Goal: Task Accomplishment & Management: Manage account settings

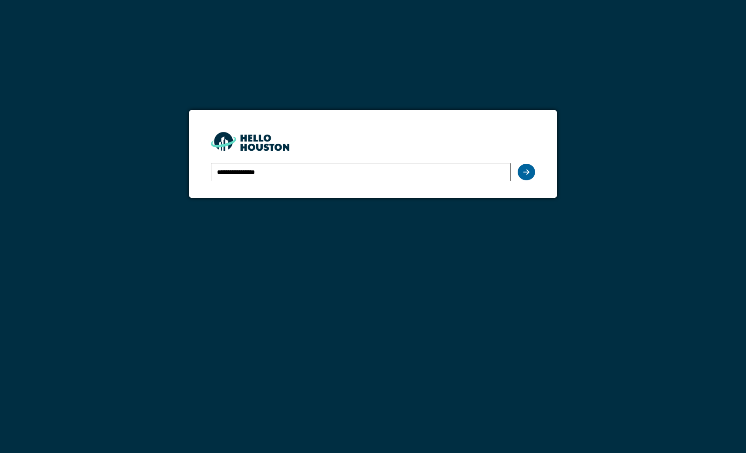
click at [527, 180] on div at bounding box center [526, 172] width 17 height 17
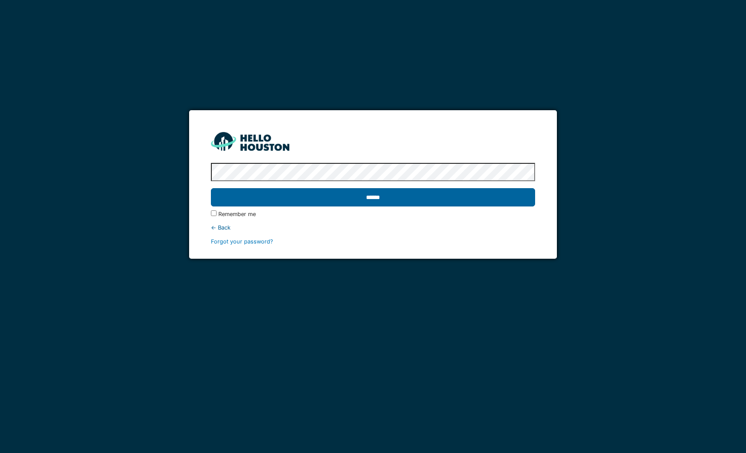
click at [482, 196] on input "******" at bounding box center [373, 197] width 324 height 18
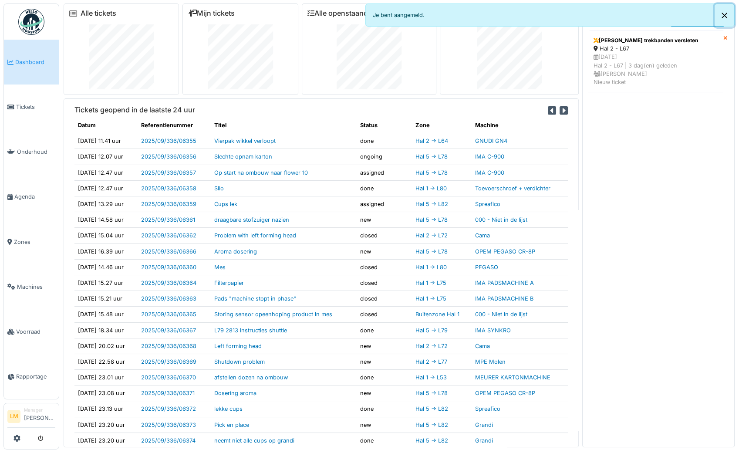
click at [723, 14] on button "Close" at bounding box center [725, 15] width 20 height 23
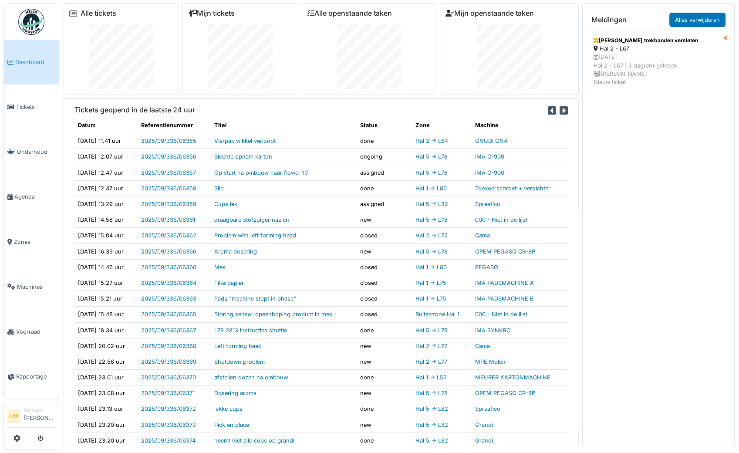
click at [199, 16] on link "Mijn tickets" at bounding box center [211, 13] width 47 height 8
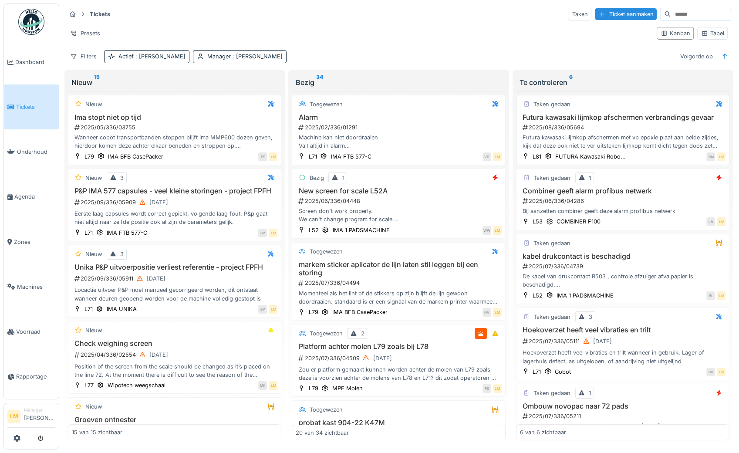
click at [626, 113] on h3 "Futura kawasaki lijmkop afschermen verbrandings gevaar" at bounding box center [623, 117] width 206 height 8
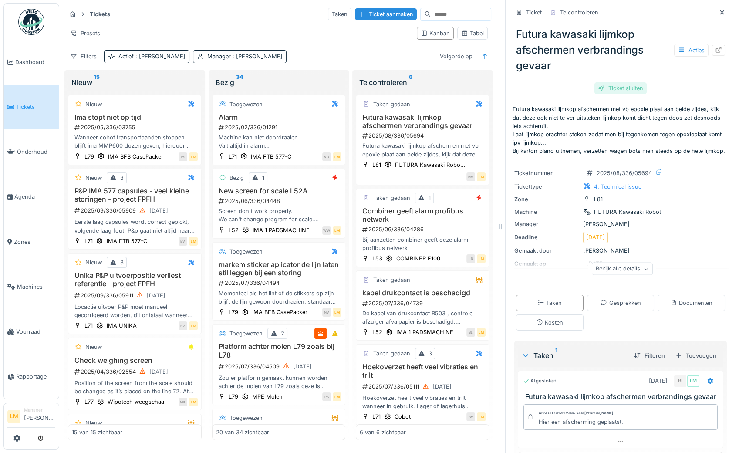
click at [620, 84] on div "Ticket sluiten" at bounding box center [621, 88] width 52 height 12
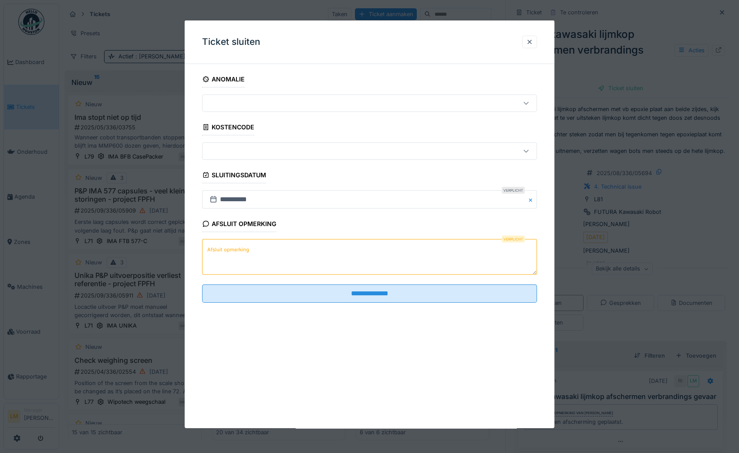
click at [292, 254] on textarea "Afsluit opmerking" at bounding box center [369, 257] width 335 height 36
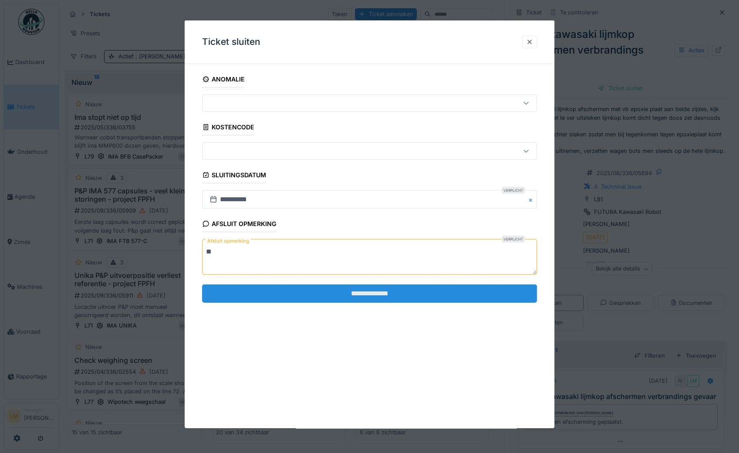
type textarea "**"
click at [302, 297] on input "**********" at bounding box center [369, 293] width 335 height 18
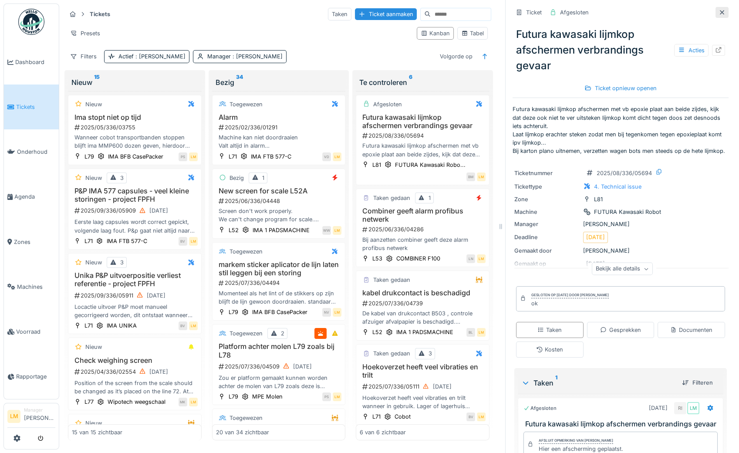
click at [719, 14] on icon at bounding box center [722, 13] width 7 height 6
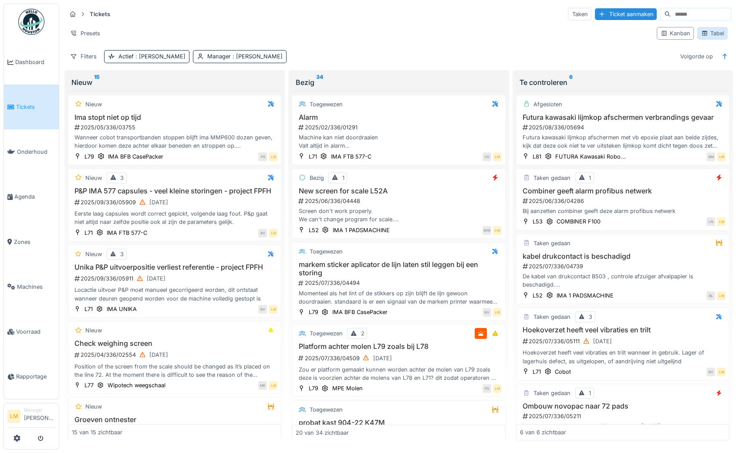
click at [701, 32] on icon at bounding box center [704, 33] width 7 height 6
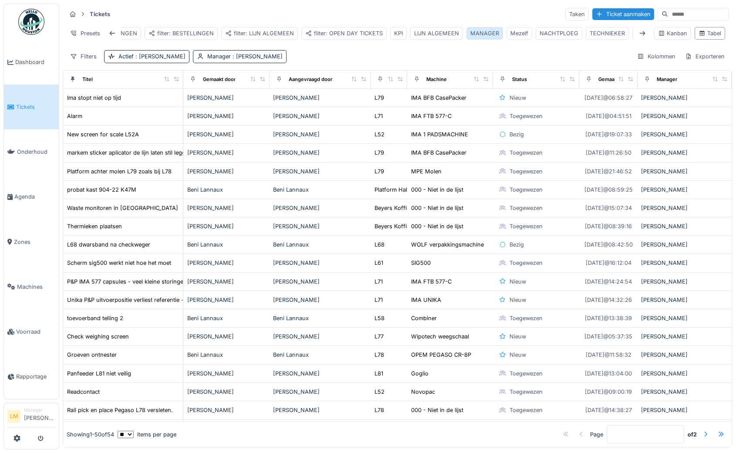
scroll to position [0, 59]
click at [617, 32] on div "Weekend" at bounding box center [628, 33] width 24 height 8
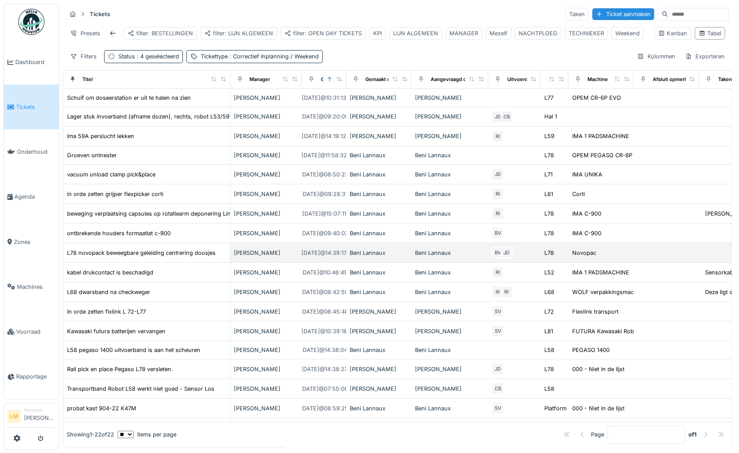
scroll to position [110, 0]
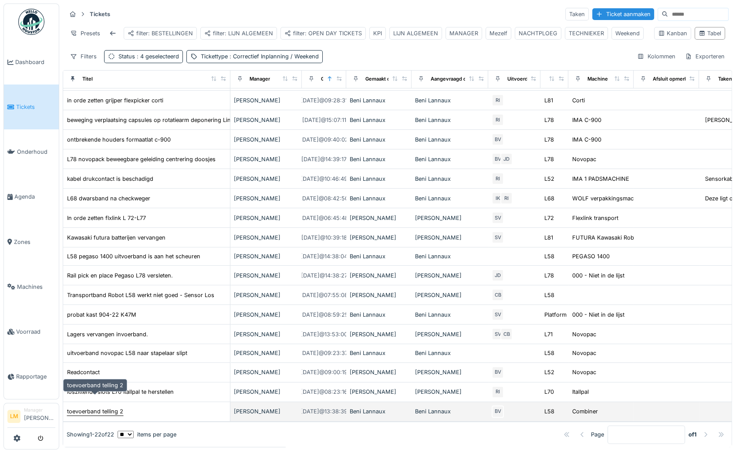
click at [105, 407] on div "toevoerband telling 2" at bounding box center [95, 411] width 56 height 8
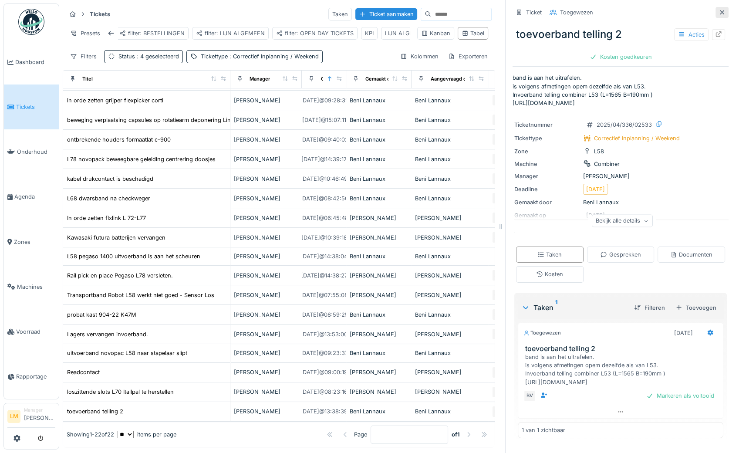
click at [719, 12] on icon at bounding box center [722, 13] width 7 height 6
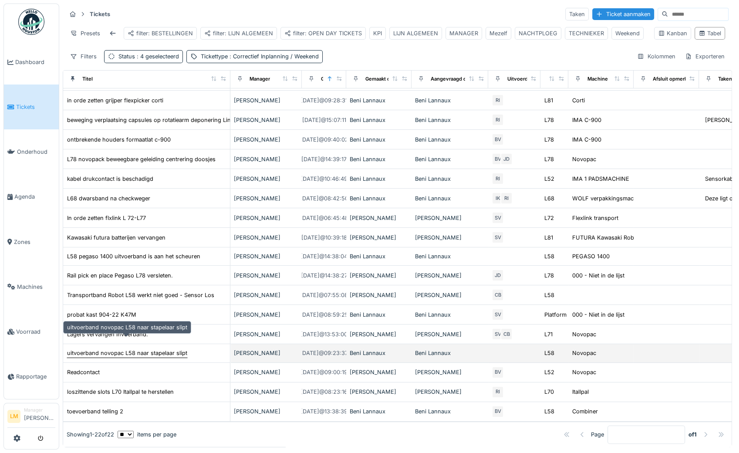
click at [139, 349] on div "uitvoerband novopac L58 naar stapelaar slipt" at bounding box center [127, 353] width 120 height 8
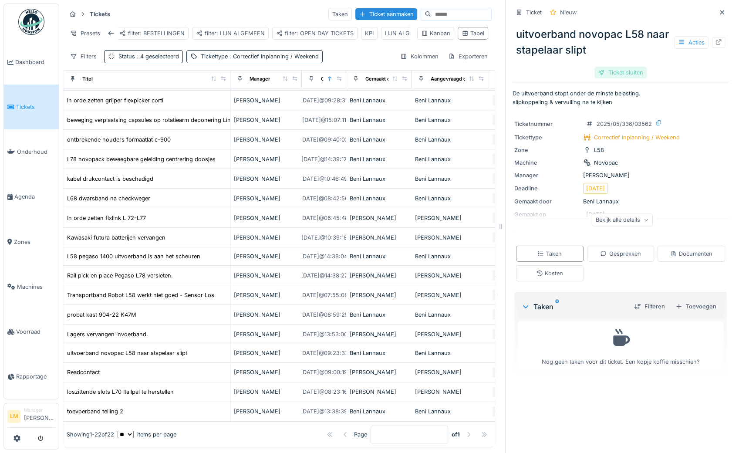
click at [613, 76] on div "Ticket sluiten" at bounding box center [621, 73] width 52 height 12
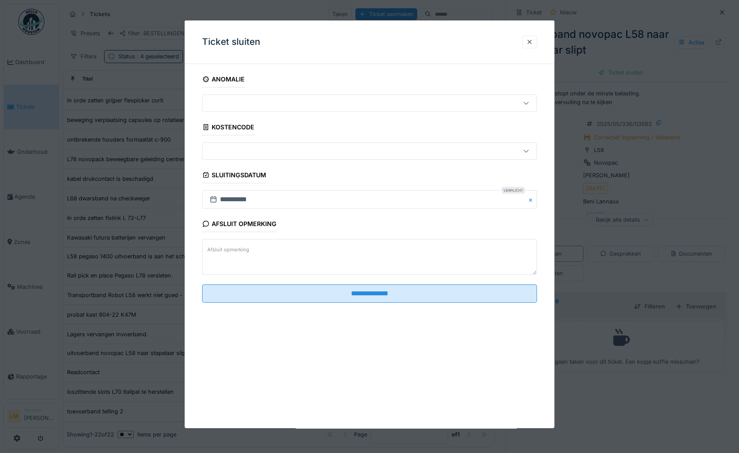
click at [276, 258] on textarea "Afsluit opmerking" at bounding box center [369, 257] width 335 height 36
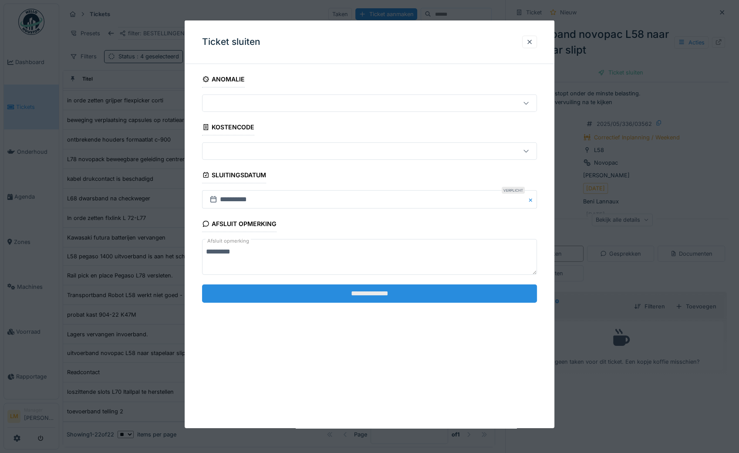
type textarea "*********"
click at [273, 293] on input "**********" at bounding box center [369, 293] width 335 height 18
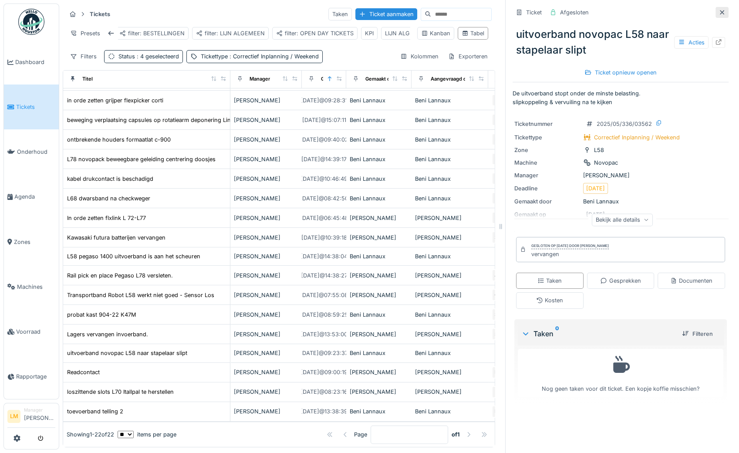
click at [720, 11] on icon at bounding box center [722, 12] width 4 height 4
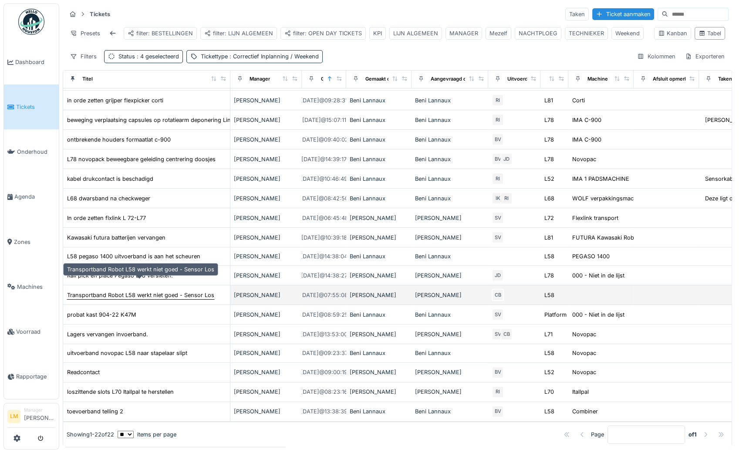
click at [133, 291] on div "Transportband Robot L58 werkt niet goed - Sensor Los" at bounding box center [140, 295] width 147 height 8
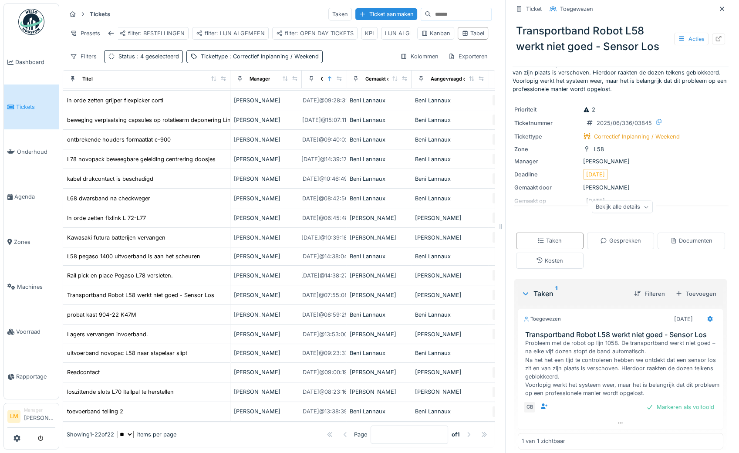
scroll to position [35, 0]
click at [652, 403] on div "Markeren als voltooid" at bounding box center [680, 407] width 75 height 12
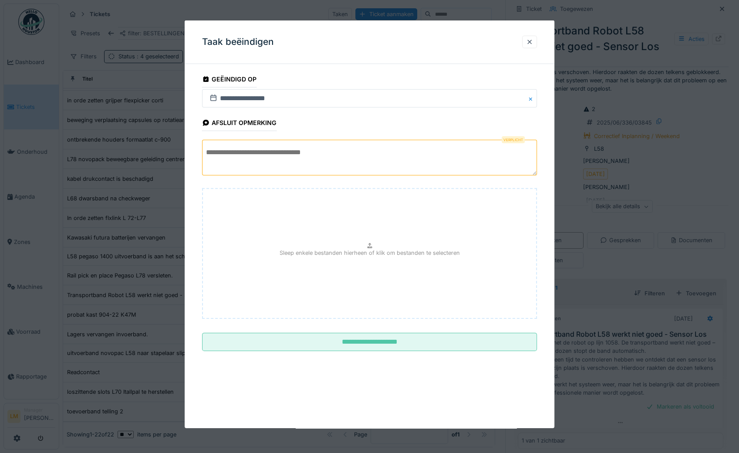
click at [339, 160] on textarea at bounding box center [369, 158] width 335 height 36
type textarea "*"
click at [533, 42] on div at bounding box center [529, 42] width 7 height 8
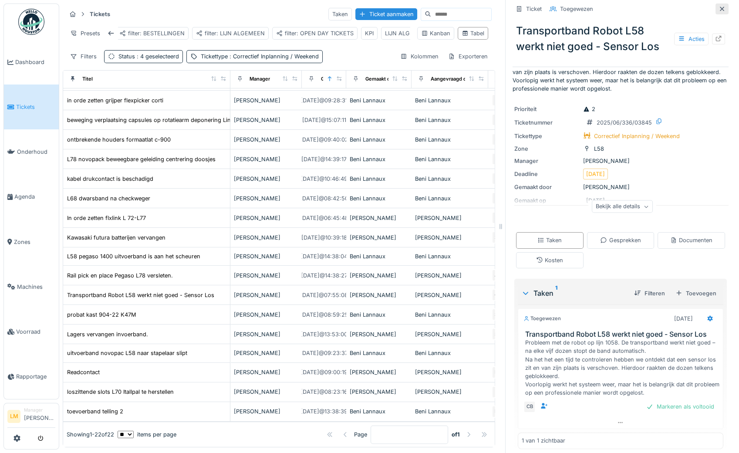
click at [720, 7] on icon at bounding box center [722, 9] width 4 height 4
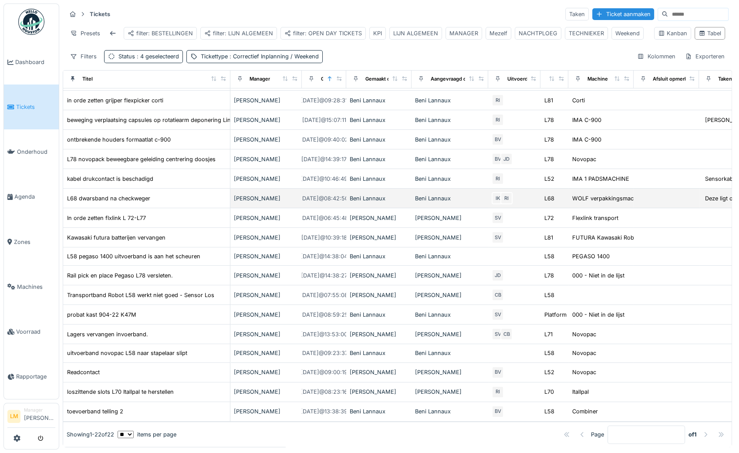
click at [129, 192] on td "L68 dwarsband na checkweger" at bounding box center [146, 199] width 167 height 20
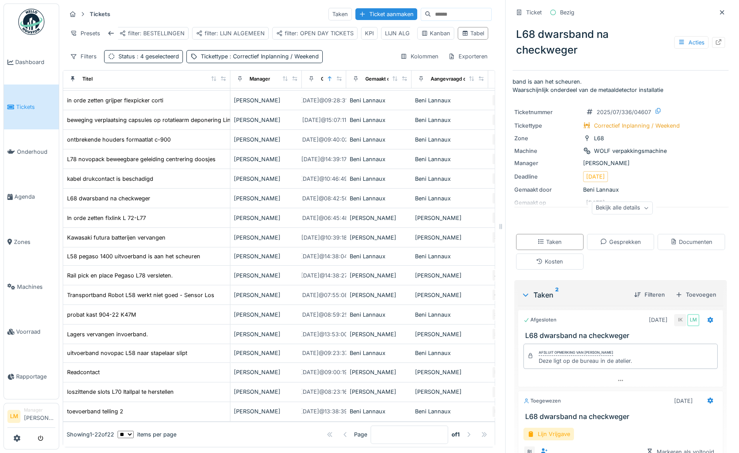
scroll to position [51, 0]
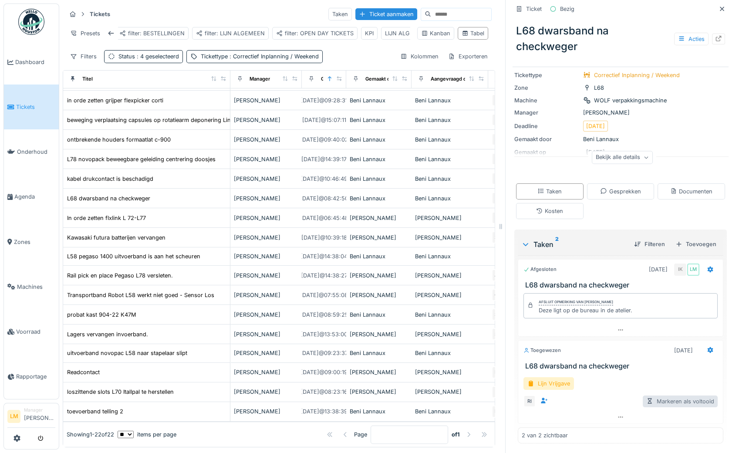
click at [655, 403] on div "Markeren als voltooid" at bounding box center [680, 402] width 75 height 12
click at [562, 389] on div "Lijn Vrijgave" at bounding box center [549, 383] width 51 height 13
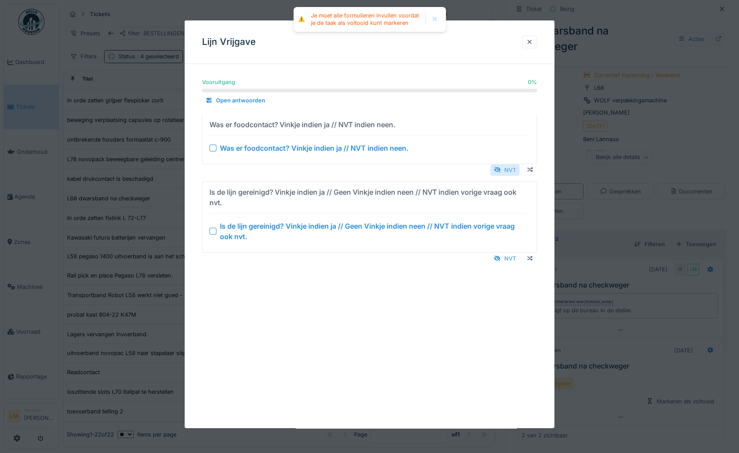
click at [501, 168] on div at bounding box center [497, 170] width 7 height 8
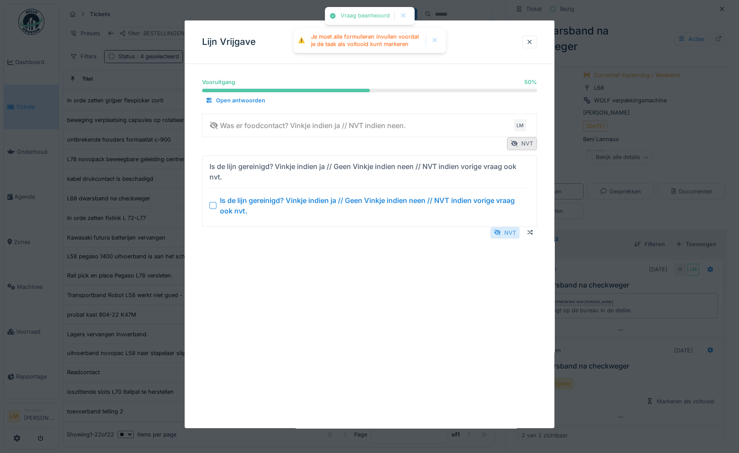
click at [501, 232] on div at bounding box center [497, 232] width 7 height 8
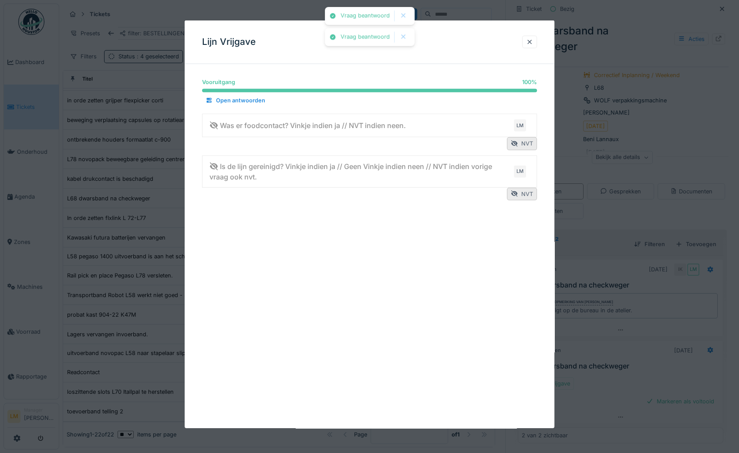
click at [599, 311] on div at bounding box center [369, 226] width 739 height 453
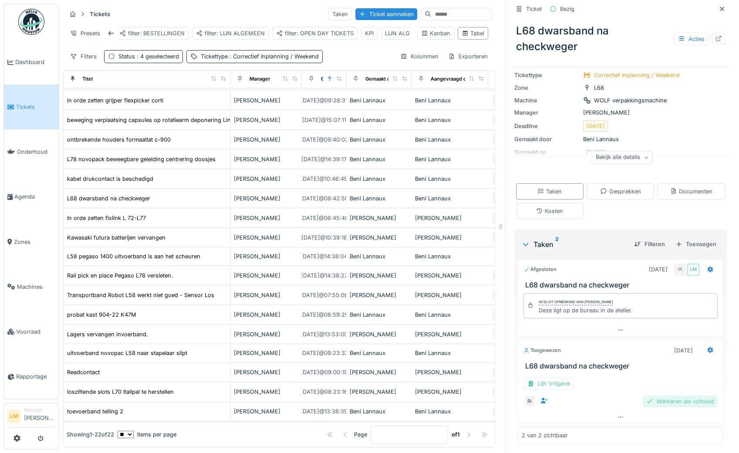
click at [660, 399] on div "Markeren als voltooid" at bounding box center [680, 402] width 75 height 12
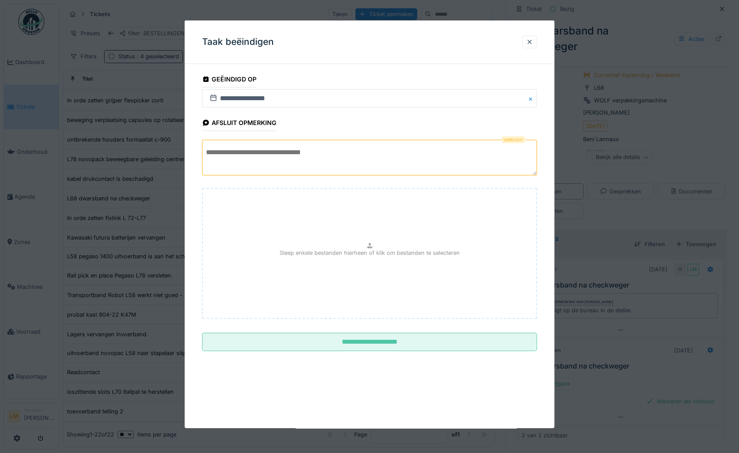
click at [322, 150] on textarea at bounding box center [369, 158] width 335 height 36
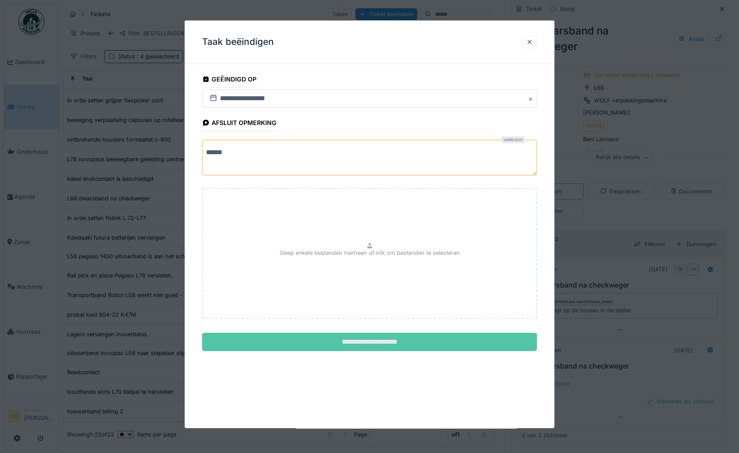
type textarea "******"
click at [271, 343] on input "**********" at bounding box center [369, 342] width 335 height 18
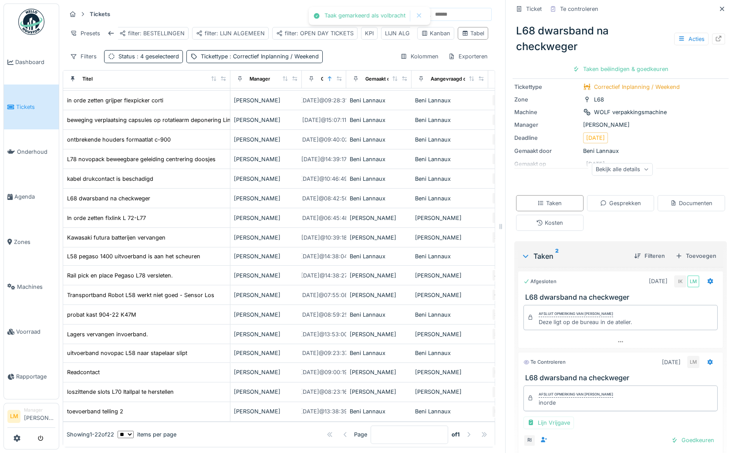
scroll to position [63, 0]
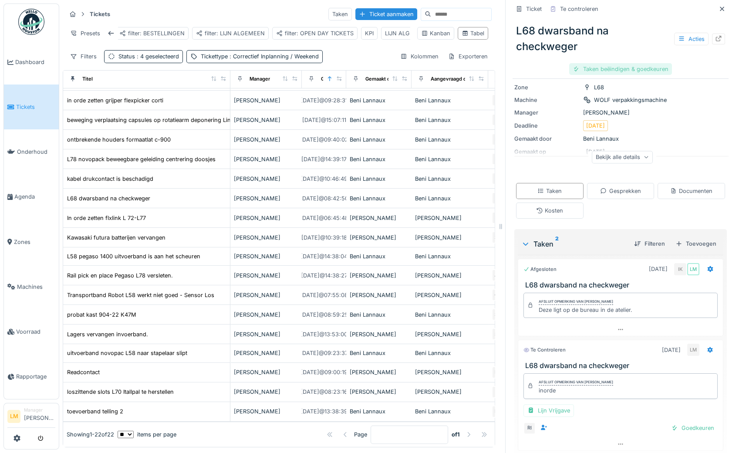
click at [582, 66] on div "Taken beëindigen & goedkeuren" at bounding box center [620, 69] width 103 height 12
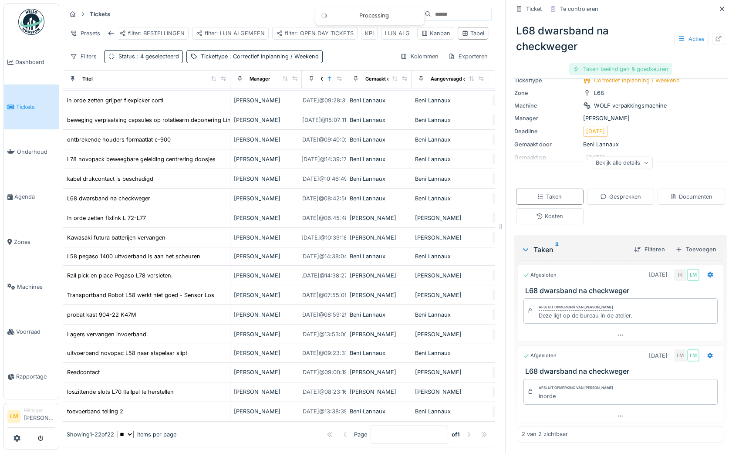
scroll to position [56, 0]
click at [598, 68] on div at bounding box center [601, 69] width 7 height 8
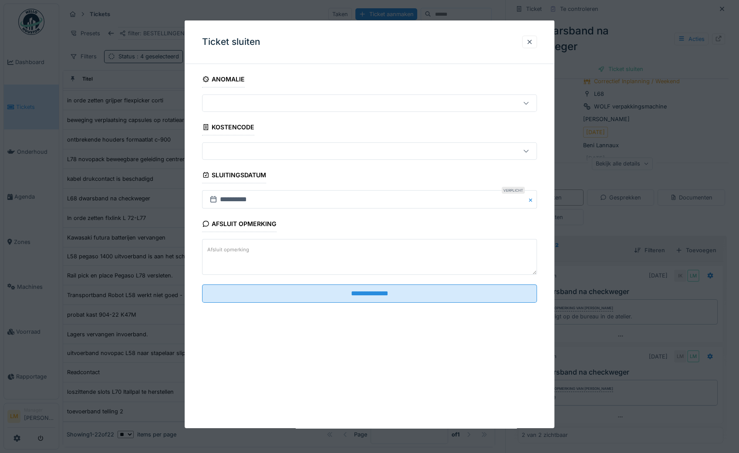
click at [314, 257] on textarea "Afsluit opmerking" at bounding box center [369, 257] width 335 height 36
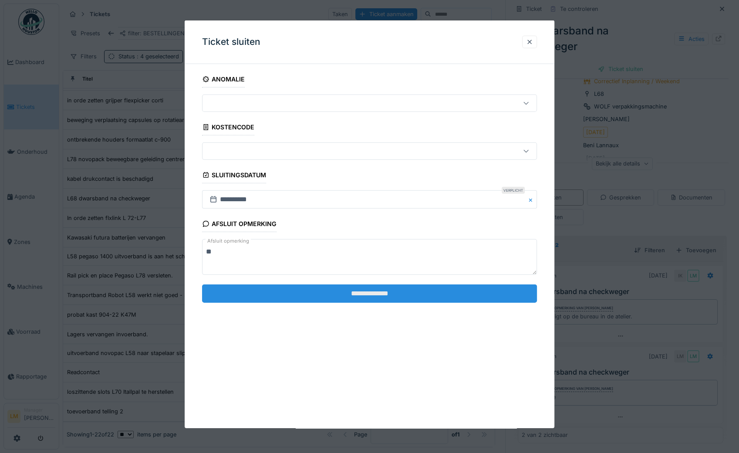
type textarea "**"
click at [311, 293] on input "**********" at bounding box center [369, 293] width 335 height 18
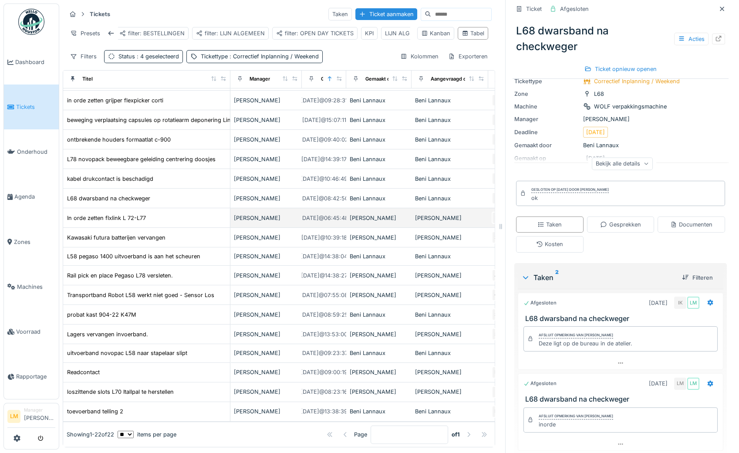
scroll to position [88, 0]
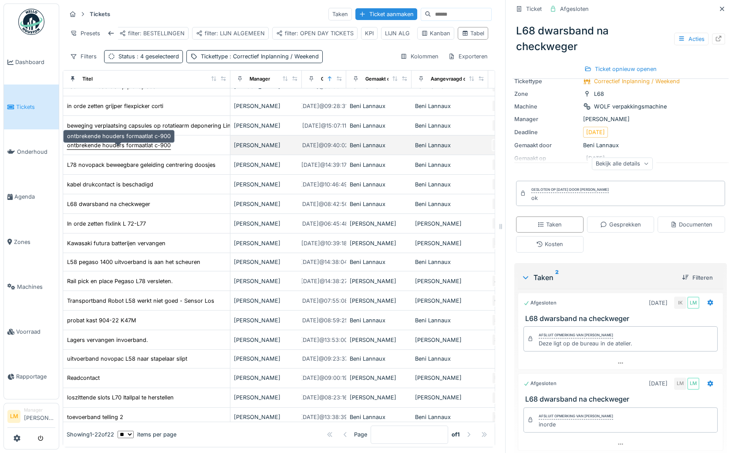
click at [147, 149] on div "ontbrekende houders formaatlat c-900" at bounding box center [119, 145] width 104 height 8
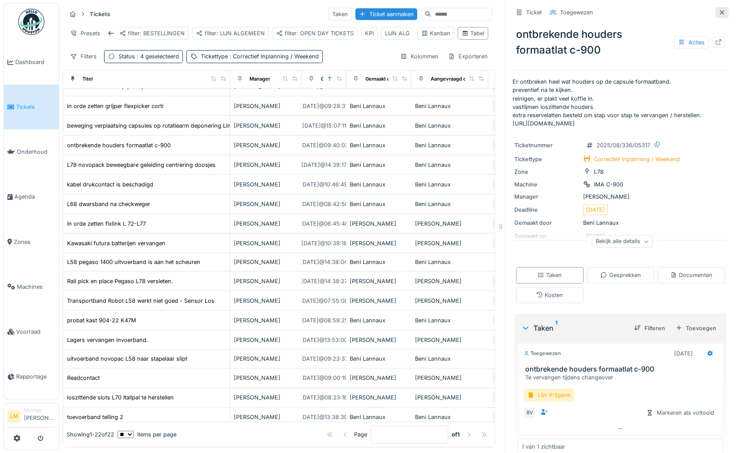
click at [719, 12] on icon at bounding box center [722, 13] width 7 height 6
